Goal: Transaction & Acquisition: Purchase product/service

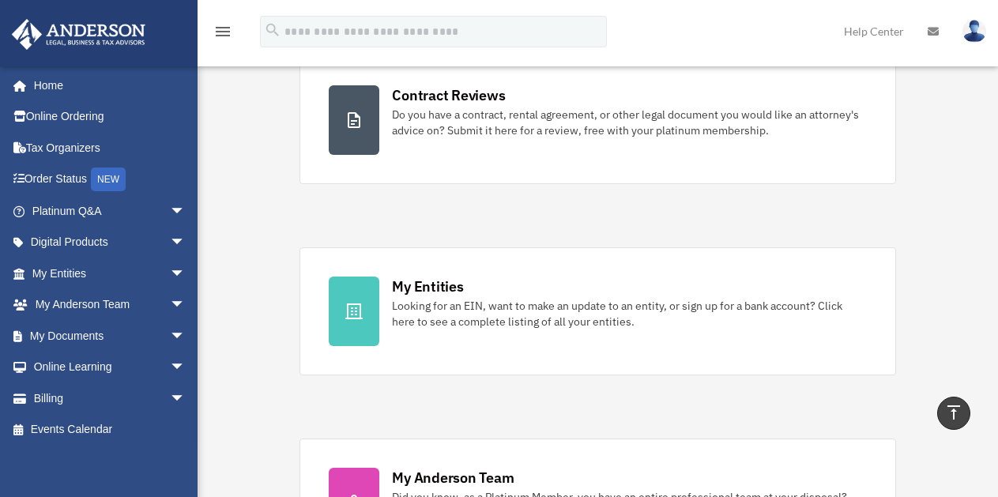
scroll to position [288, 0]
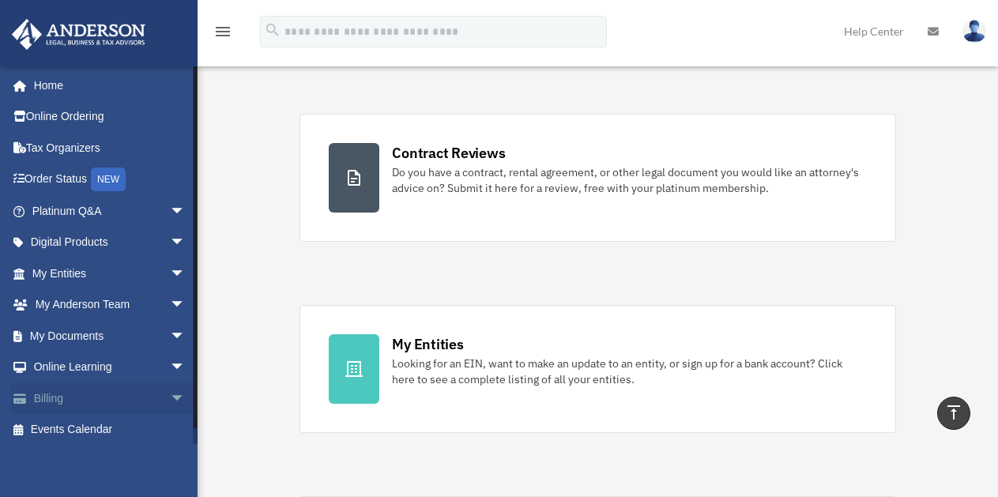
click at [170, 398] on span "arrow_drop_down" at bounding box center [186, 399] width 32 height 32
click at [103, 432] on link "$ Open Invoices" at bounding box center [115, 430] width 187 height 32
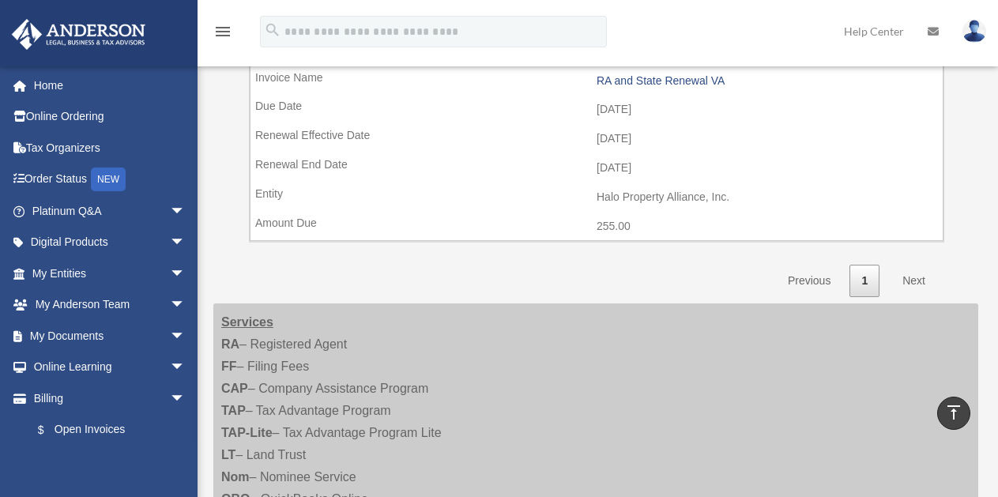
scroll to position [803, 0]
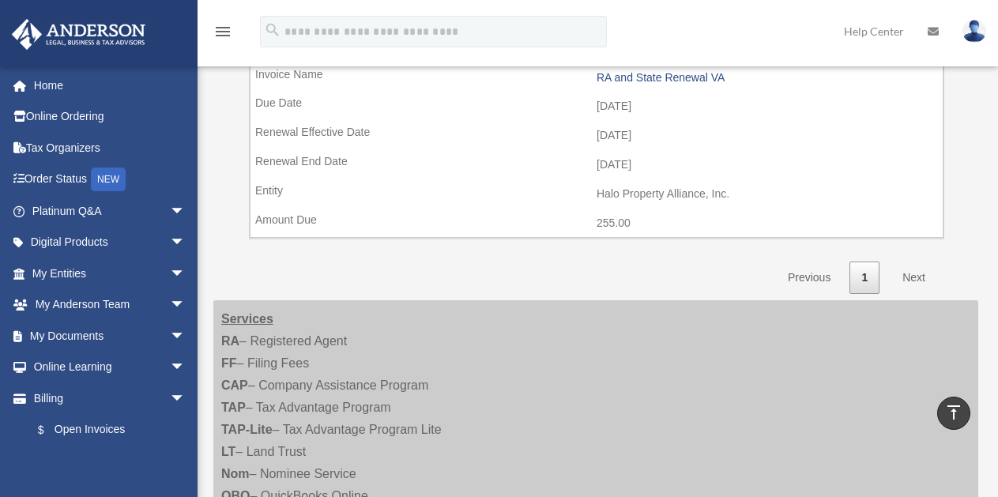
click at [910, 279] on link "Next" at bounding box center [914, 278] width 47 height 32
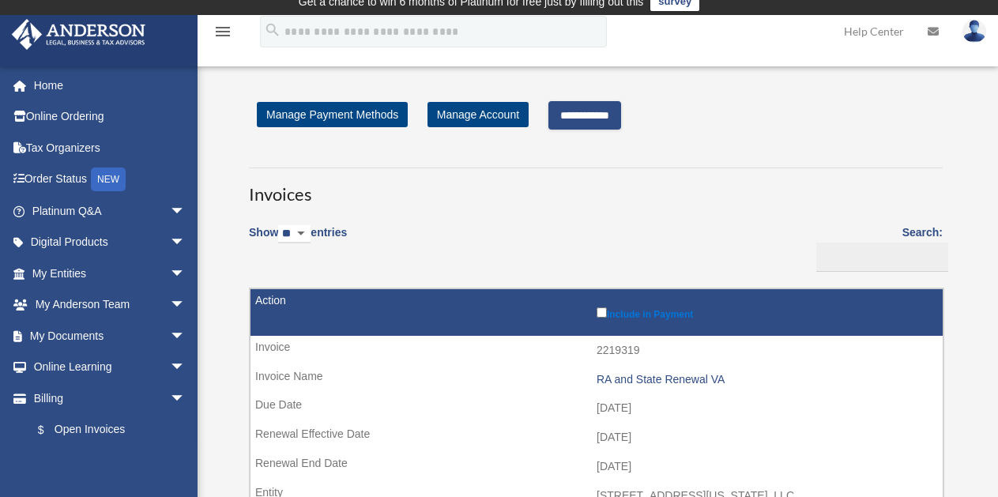
scroll to position [0, 0]
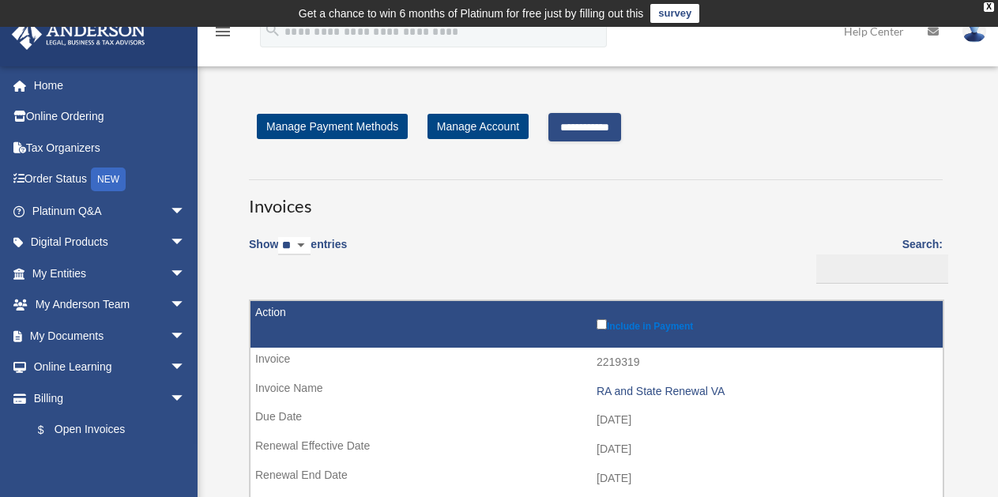
click at [569, 130] on input "**********" at bounding box center [584, 127] width 73 height 28
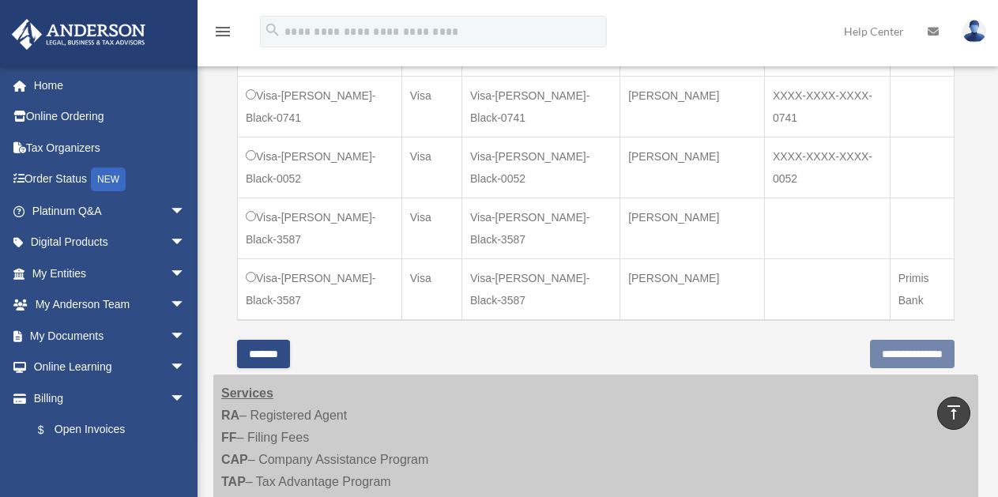
scroll to position [673, 0]
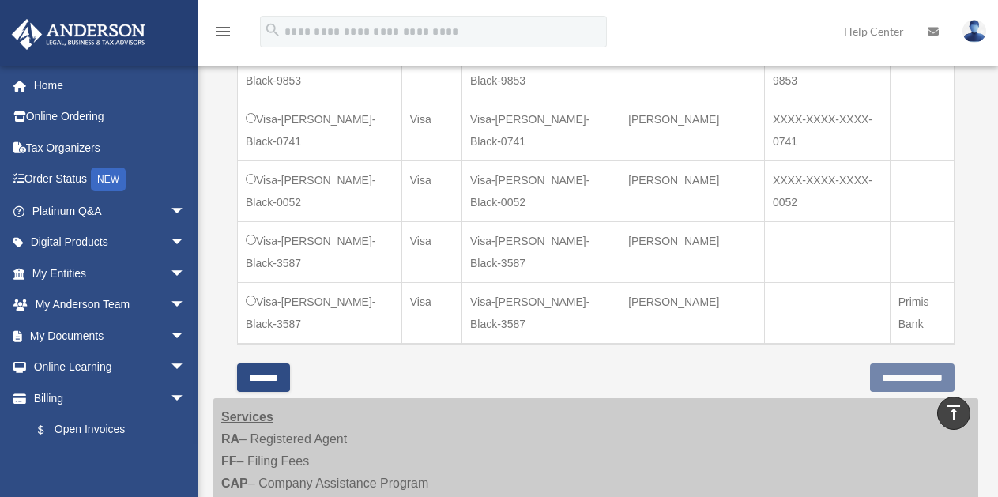
click at [239, 238] on td "Visa-Jason-Black-3587" at bounding box center [320, 251] width 164 height 61
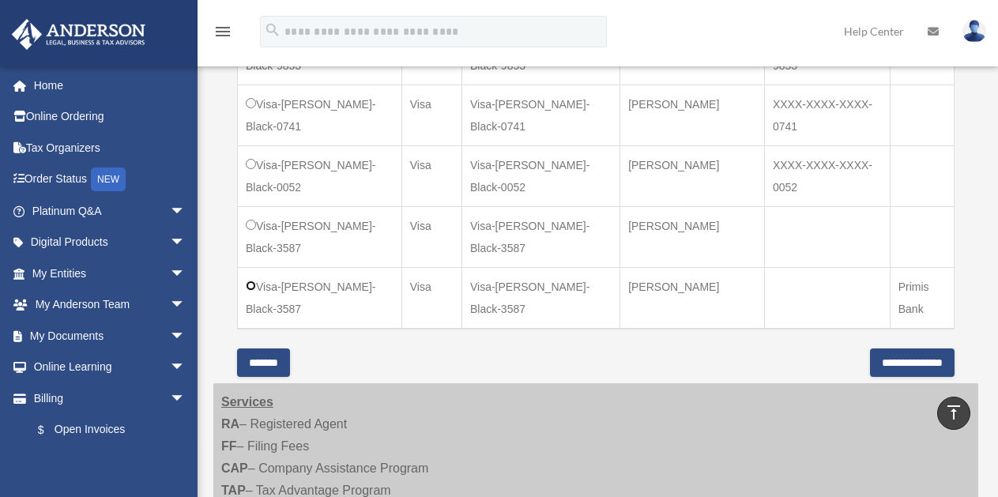
scroll to position [691, 0]
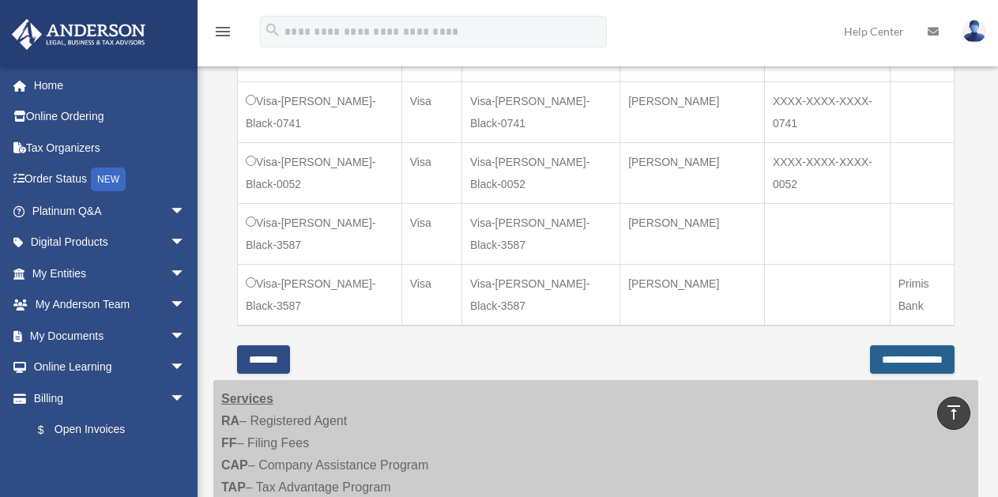
click at [908, 355] on input "**********" at bounding box center [912, 359] width 85 height 28
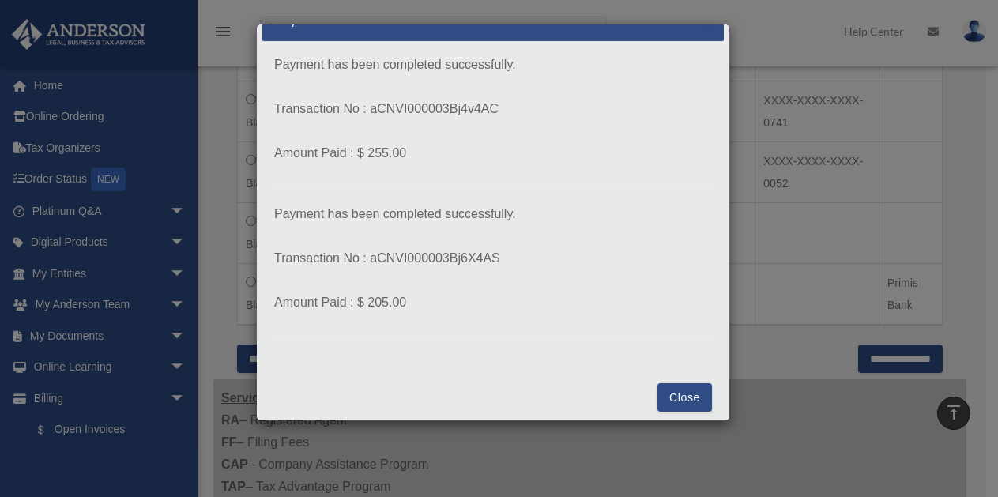
scroll to position [41, 0]
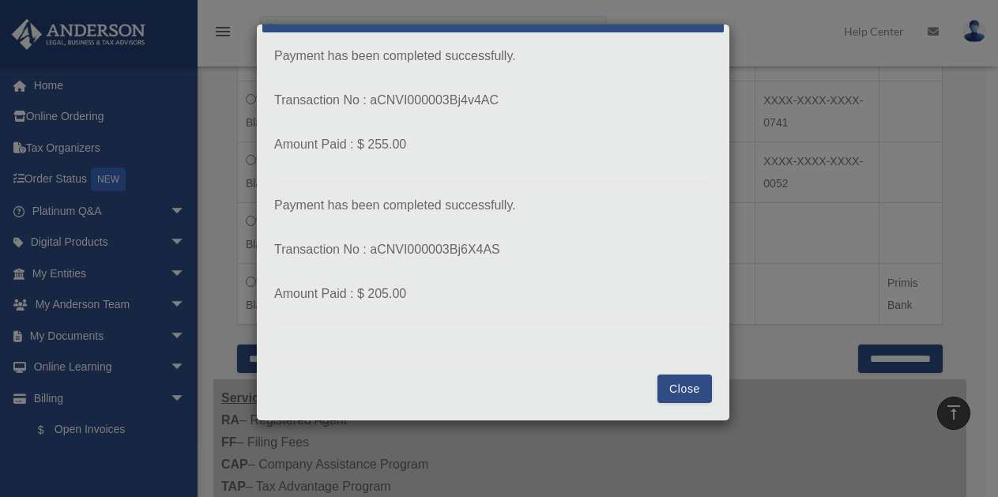
click at [646, 375] on div "Close" at bounding box center [493, 388] width 462 height 53
click at [663, 380] on button "Close" at bounding box center [685, 389] width 55 height 28
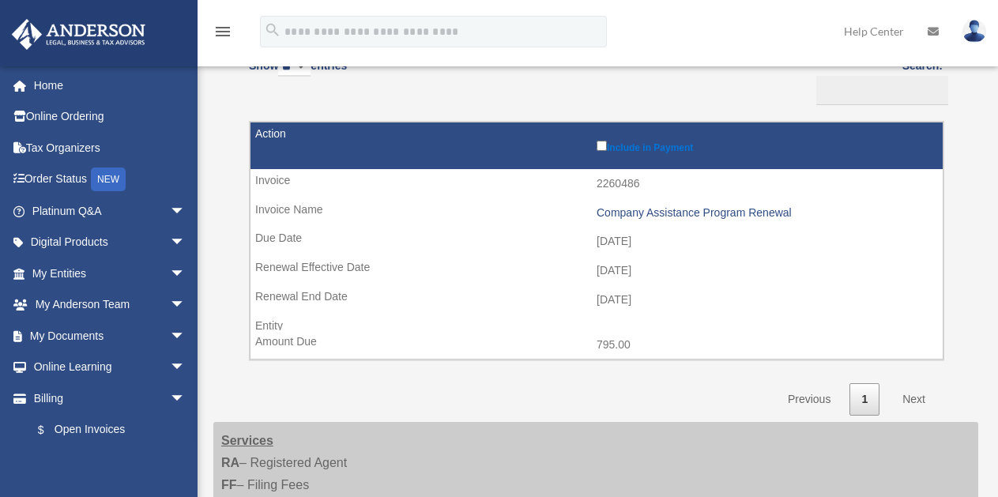
scroll to position [186, 0]
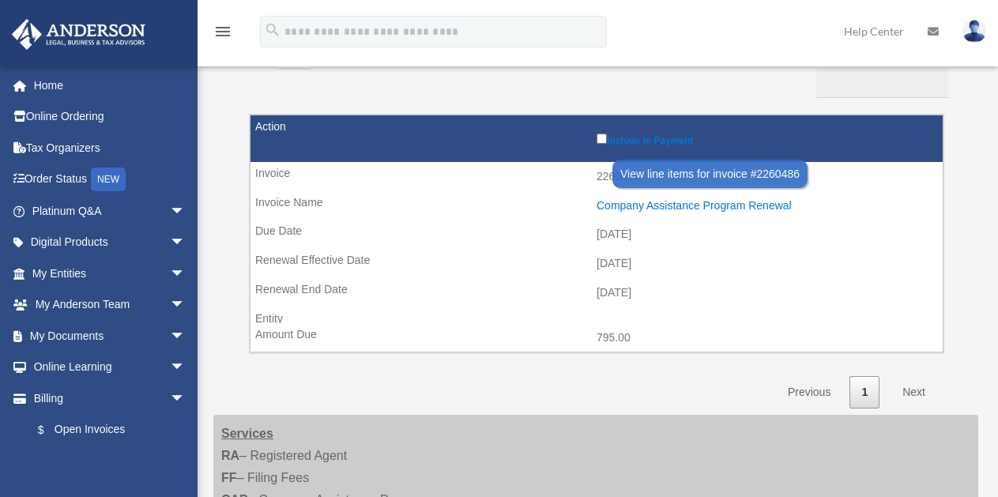
click at [703, 205] on div "Company Assistance Program Renewal" at bounding box center [766, 205] width 338 height 13
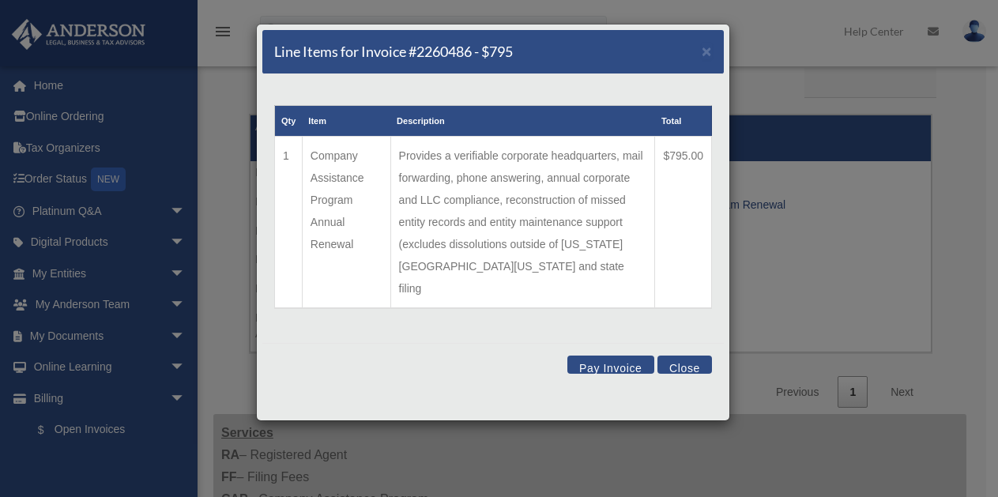
click at [668, 311] on div "Qty Item Description Total 1 Company Assistance Program Annual Renewal Provides…" at bounding box center [493, 208] width 462 height 269
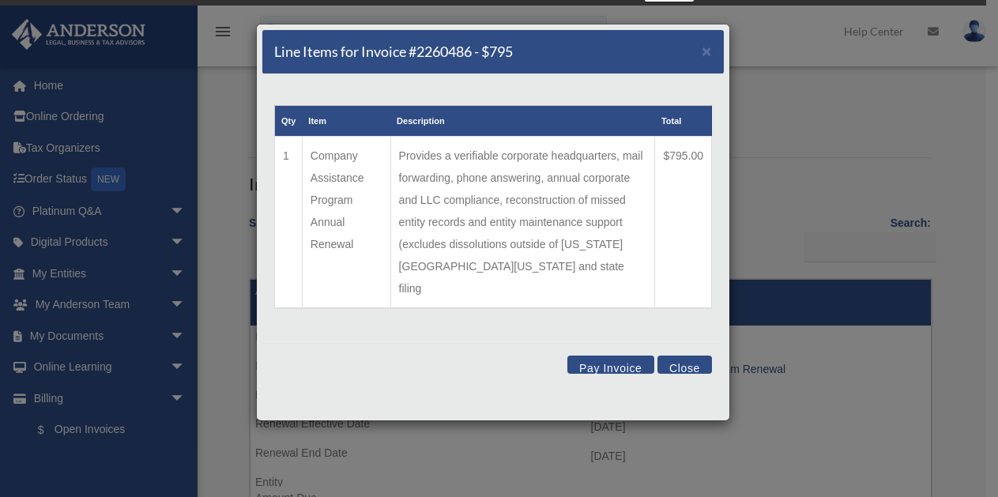
scroll to position [0, 0]
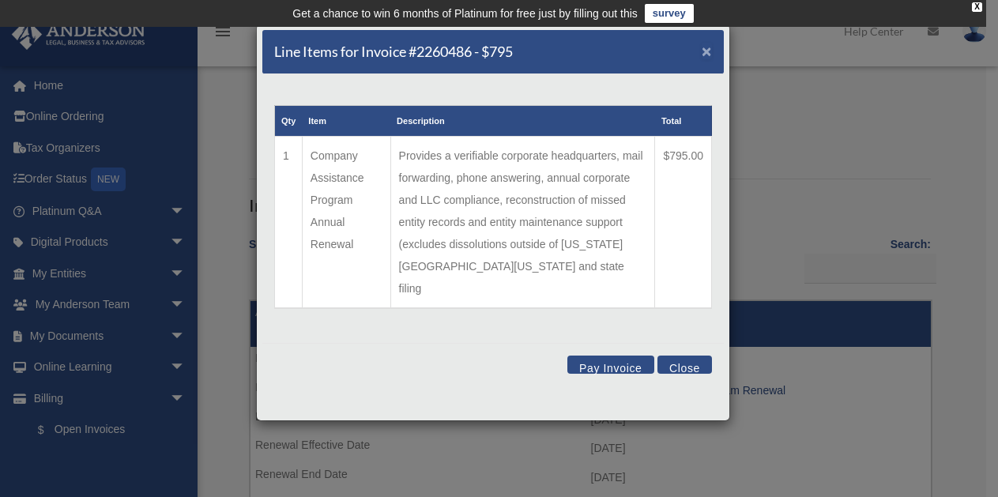
click at [707, 46] on span "×" at bounding box center [707, 51] width 10 height 18
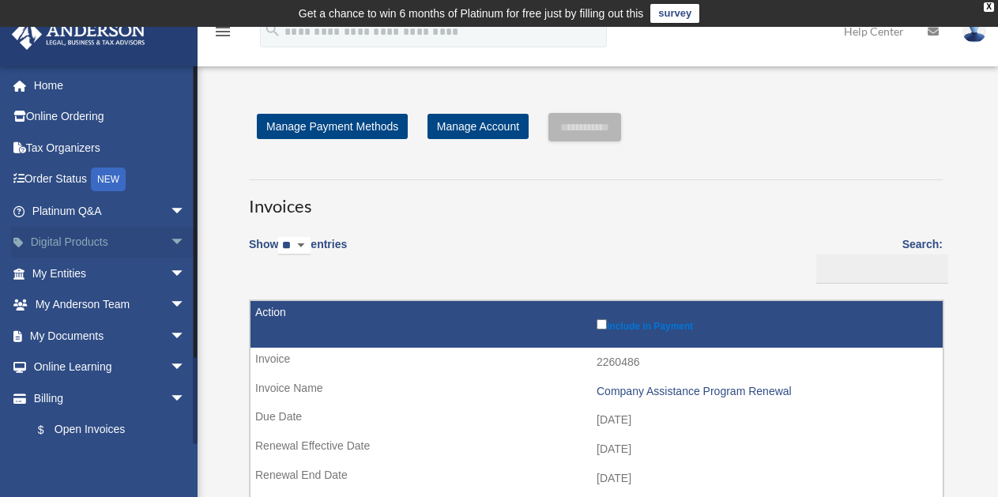
click at [126, 242] on link "Digital Products arrow_drop_down" at bounding box center [110, 243] width 198 height 32
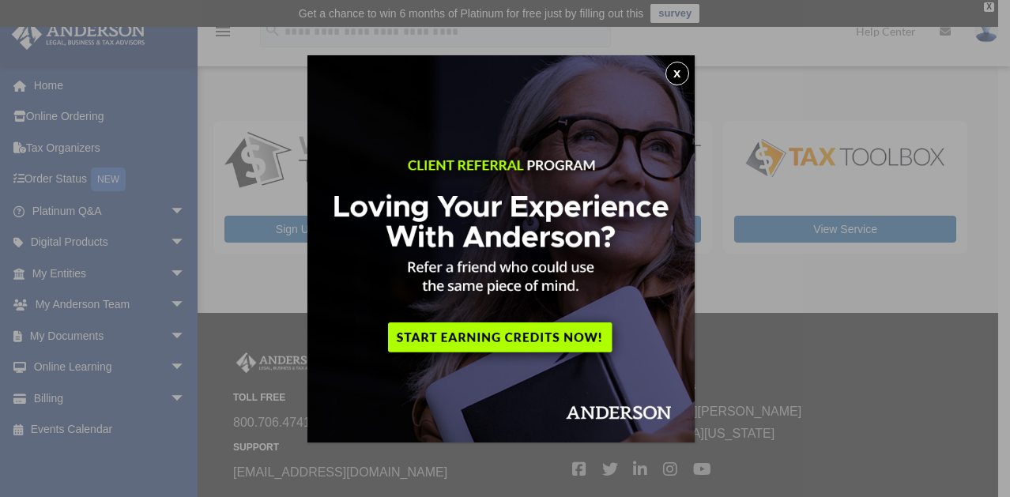
click at [675, 77] on button "x" at bounding box center [677, 74] width 24 height 24
